Goal: Find specific page/section: Find specific page/section

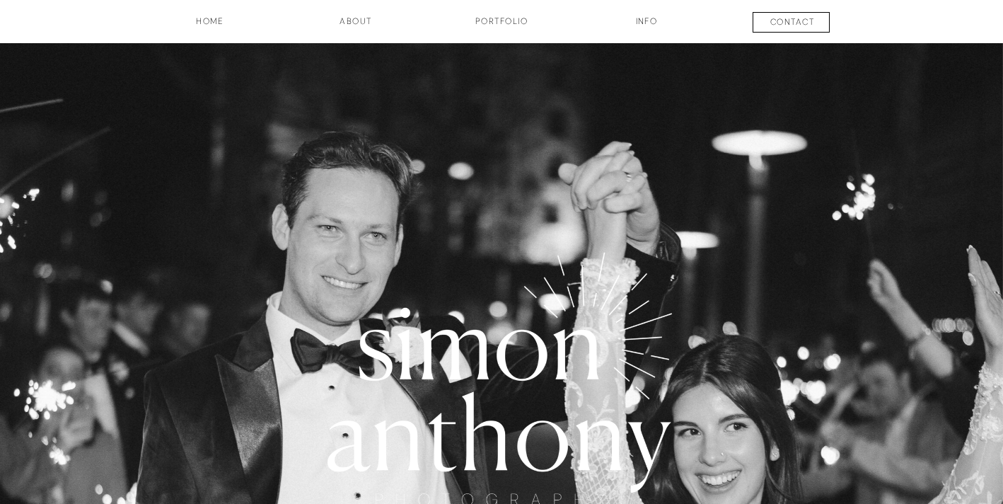
click at [493, 18] on h3 "Portfolio" at bounding box center [501, 27] width 105 height 24
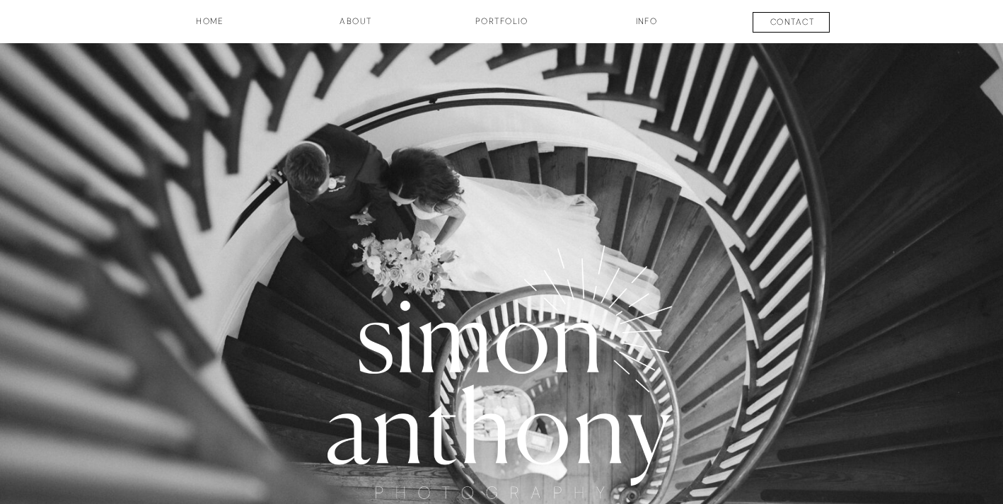
click at [366, 22] on h3 "about" at bounding box center [355, 27] width 71 height 24
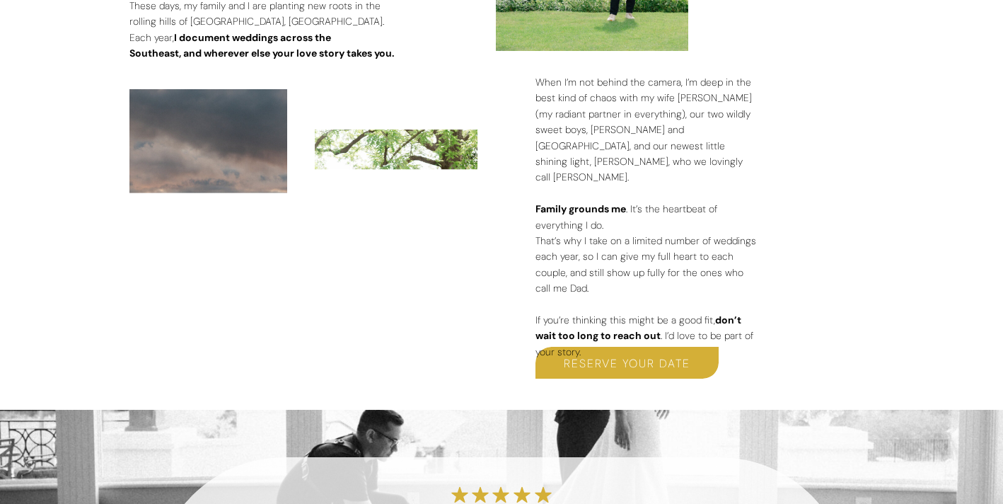
scroll to position [2100, 0]
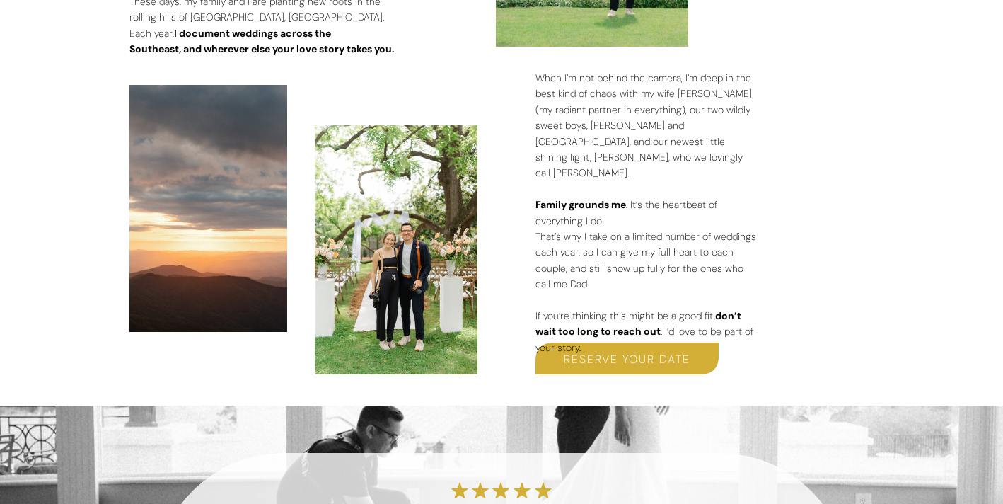
click at [621, 351] on h3 "reserve your date" at bounding box center [627, 358] width 183 height 16
